Goal: Information Seeking & Learning: Learn about a topic

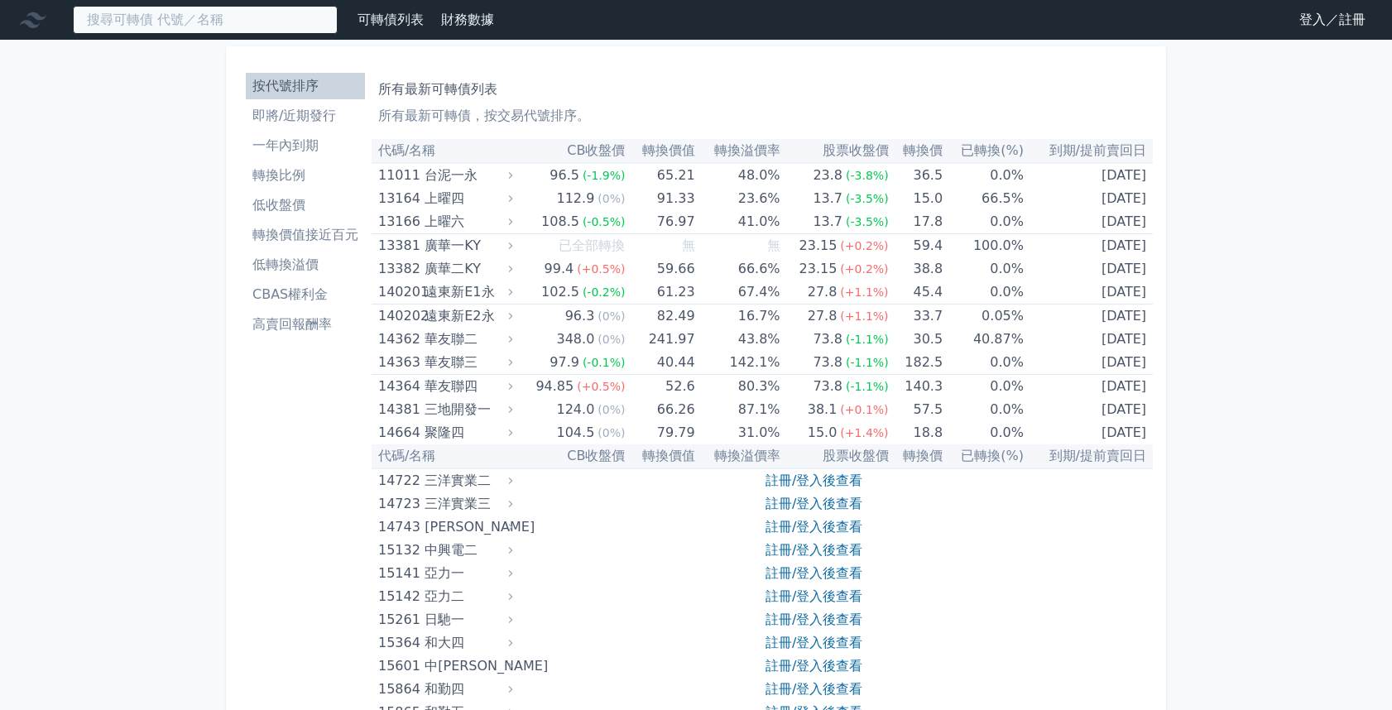
click at [279, 26] on input at bounding box center [205, 20] width 265 height 28
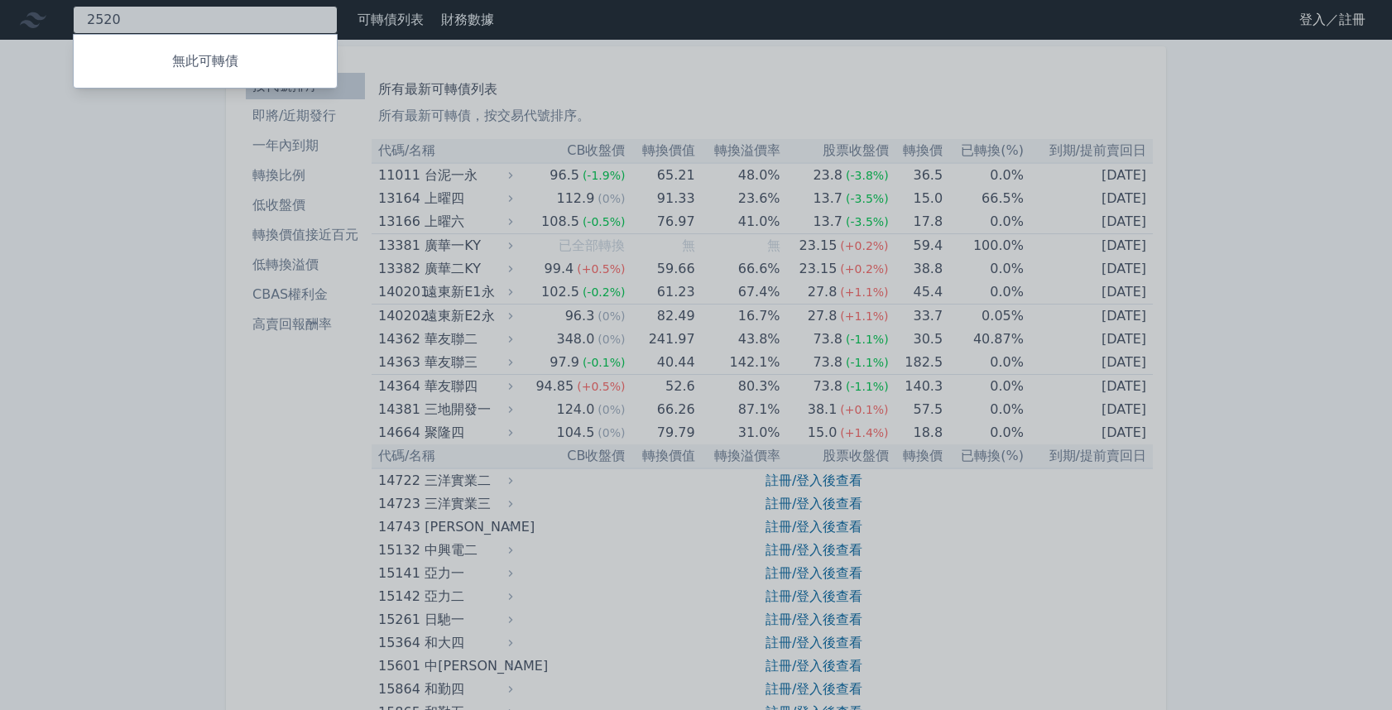
type input "2520"
click at [90, 337] on div at bounding box center [696, 355] width 1392 height 710
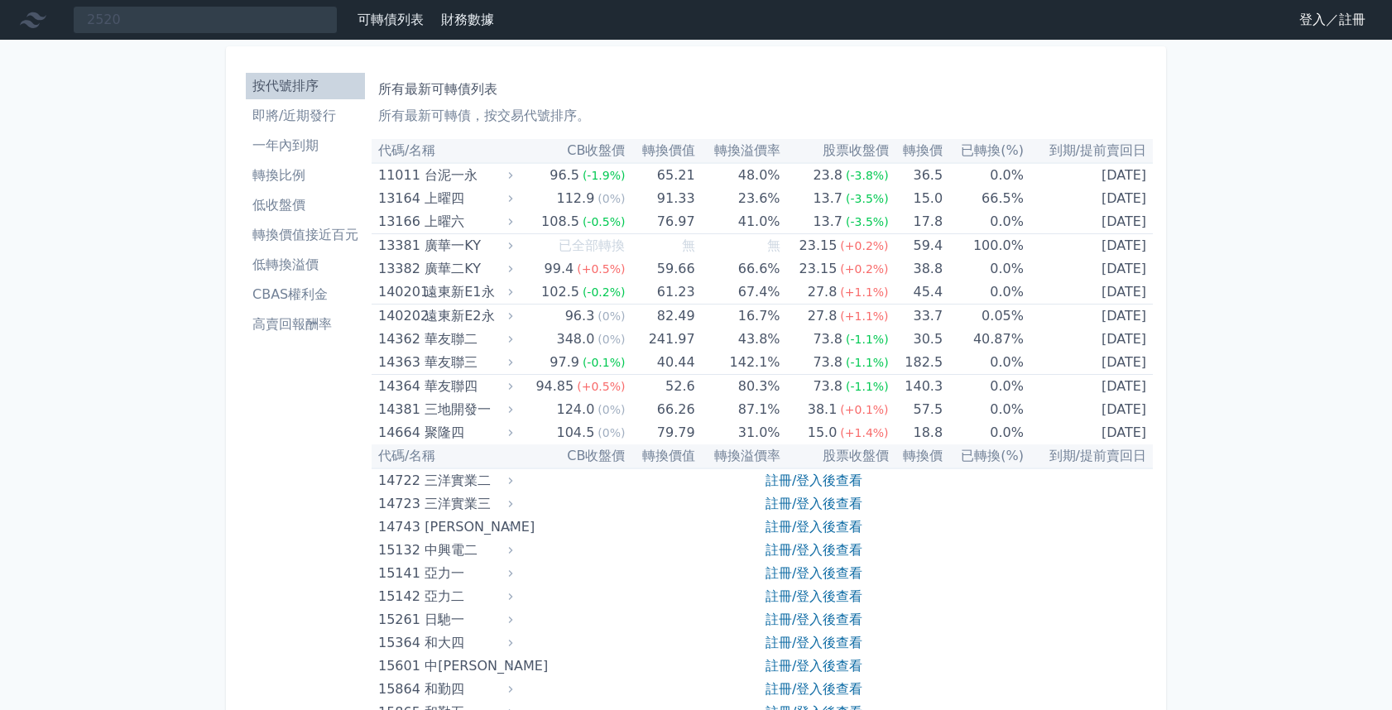
click at [37, 16] on icon at bounding box center [33, 20] width 26 height 16
click at [1324, 19] on link "登入／註冊" at bounding box center [1332, 20] width 93 height 26
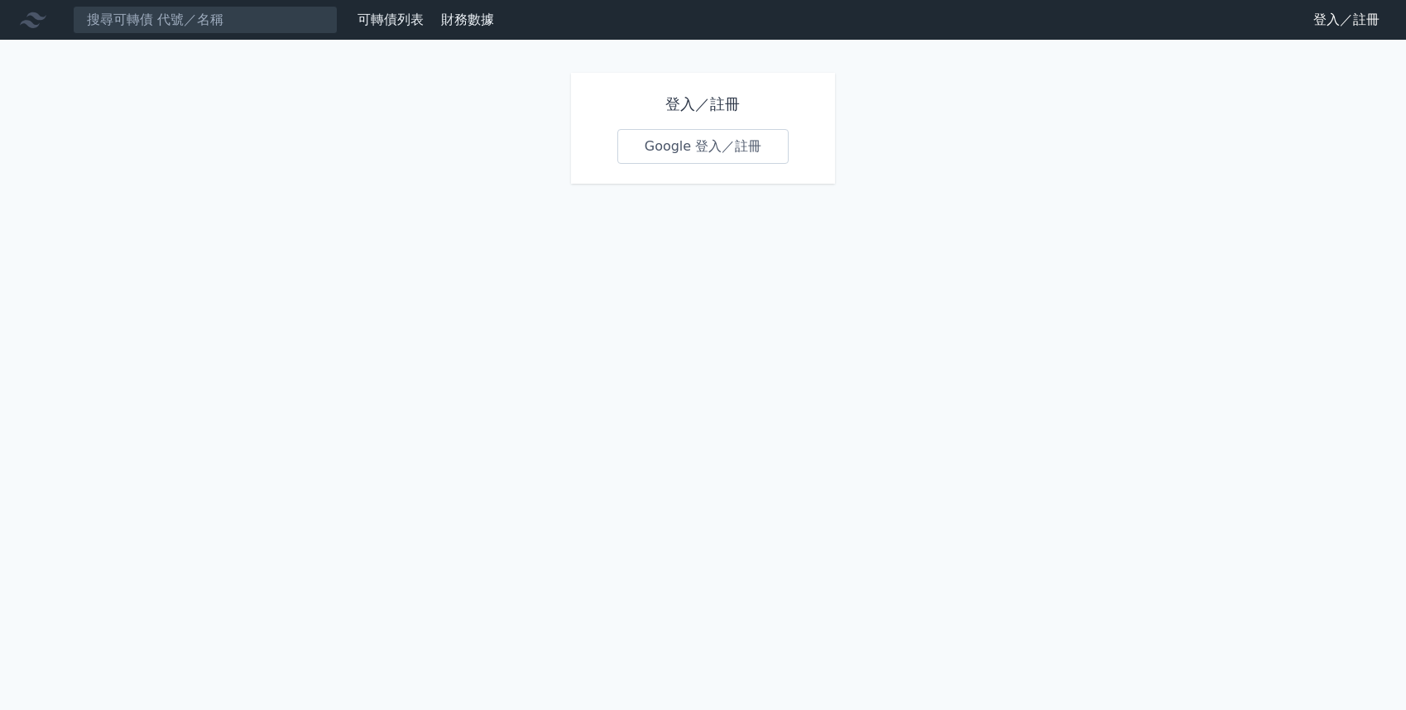
click at [731, 140] on link "Google 登入／註冊" at bounding box center [703, 146] width 172 height 35
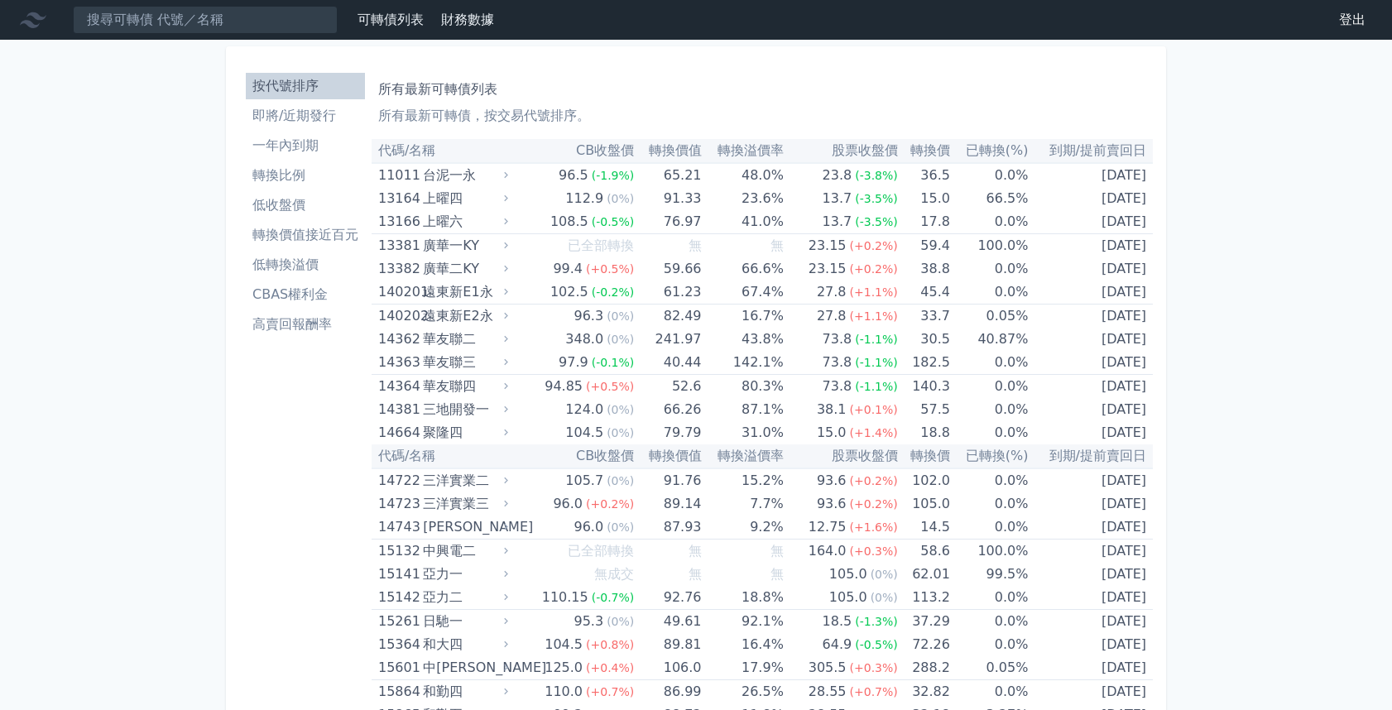
click at [300, 119] on li "即將/近期發行" at bounding box center [305, 116] width 119 height 20
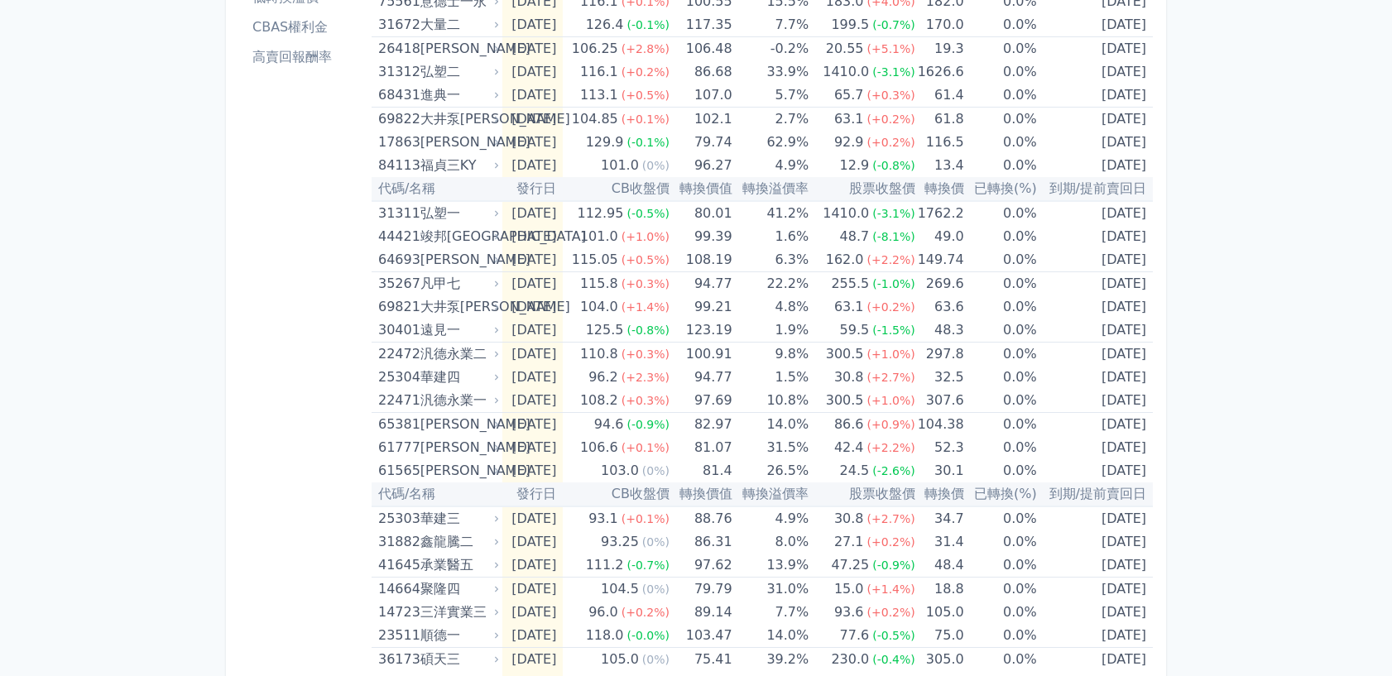
scroll to position [268, 0]
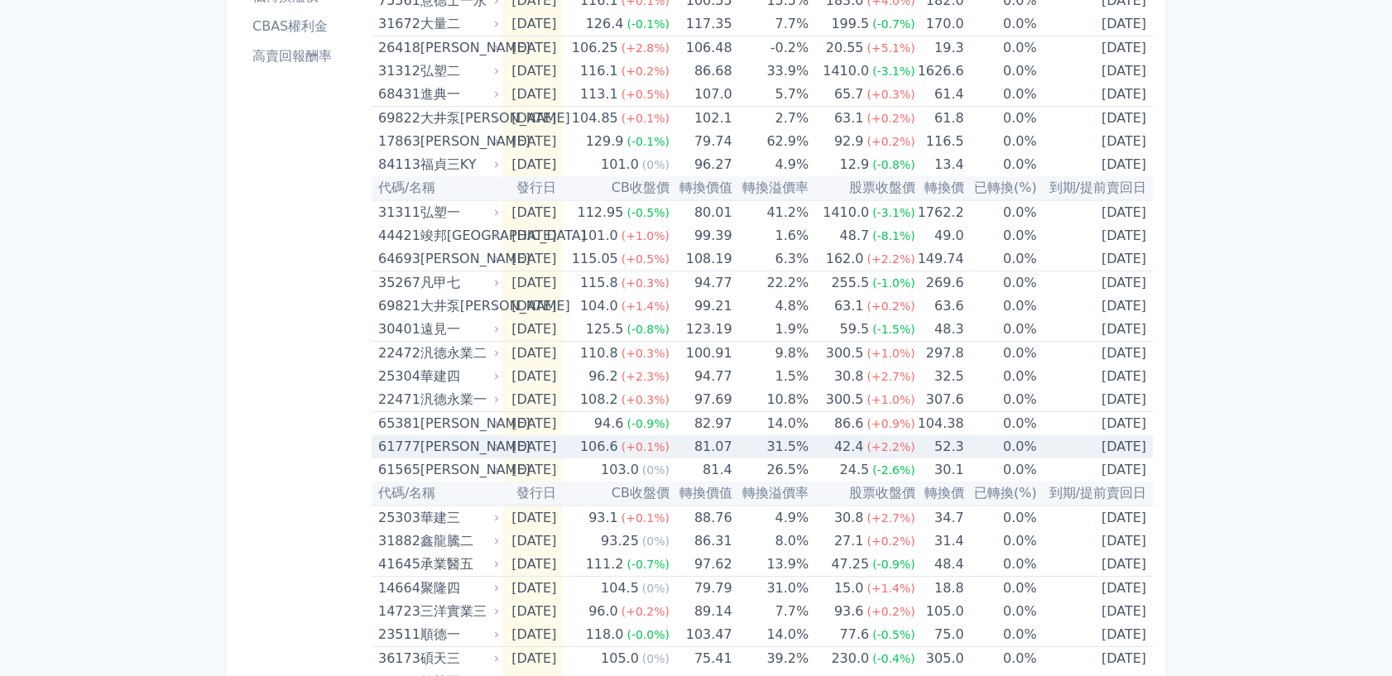
drag, startPoint x: 434, startPoint y: 444, endPoint x: 233, endPoint y: 415, distance: 203.2
click at [434, 442] on div "[PERSON_NAME]" at bounding box center [458, 446] width 76 height 23
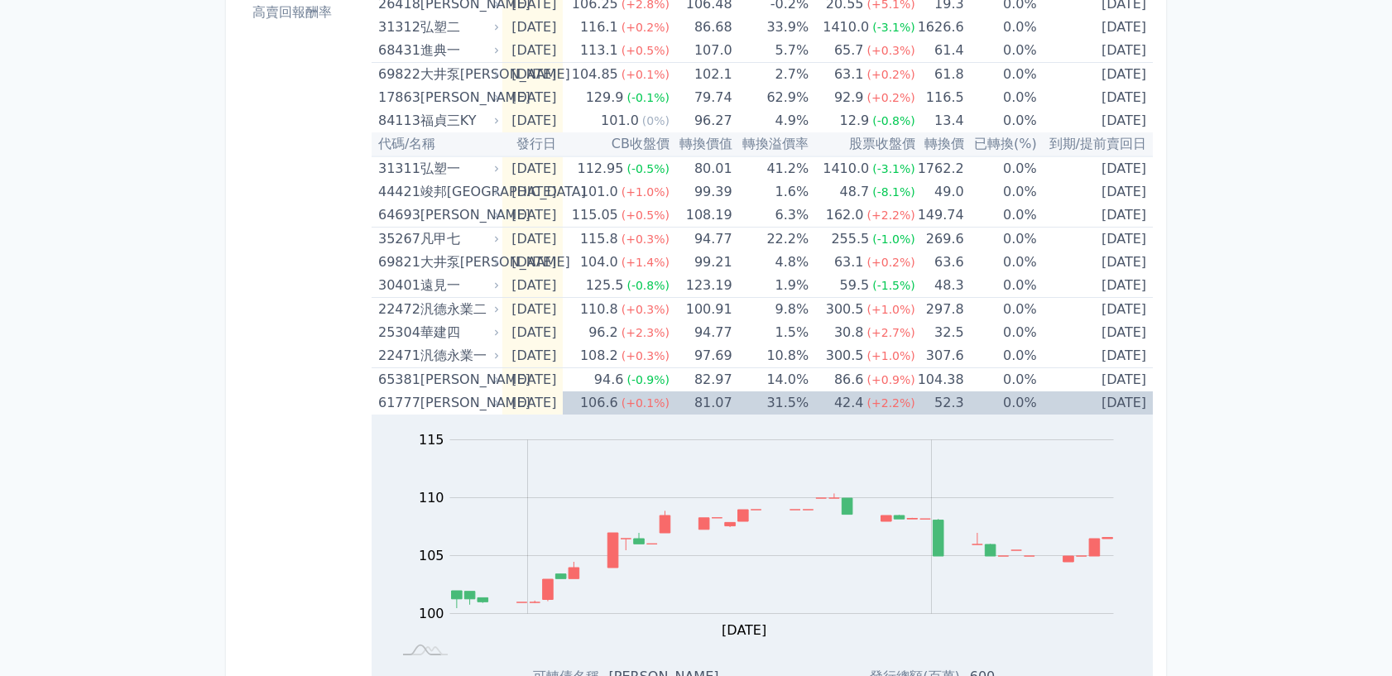
scroll to position [0, 0]
